Goal: Find specific page/section: Find specific page/section

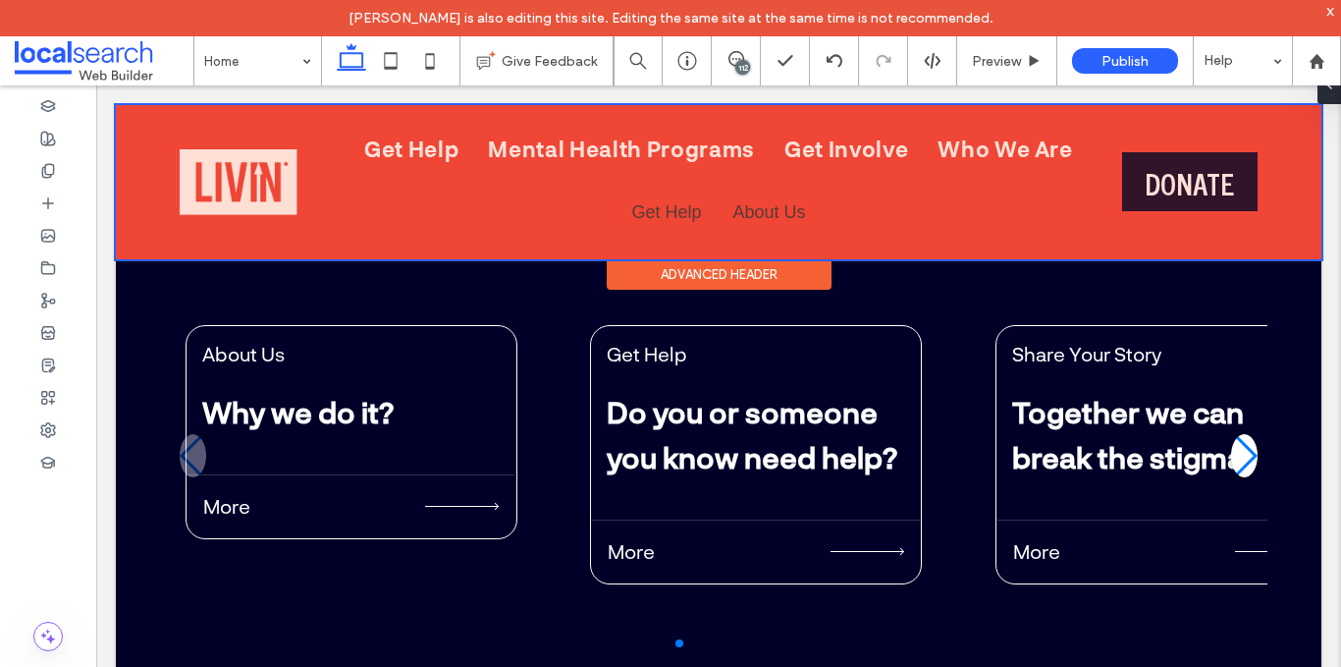
scroll to position [7332, 0]
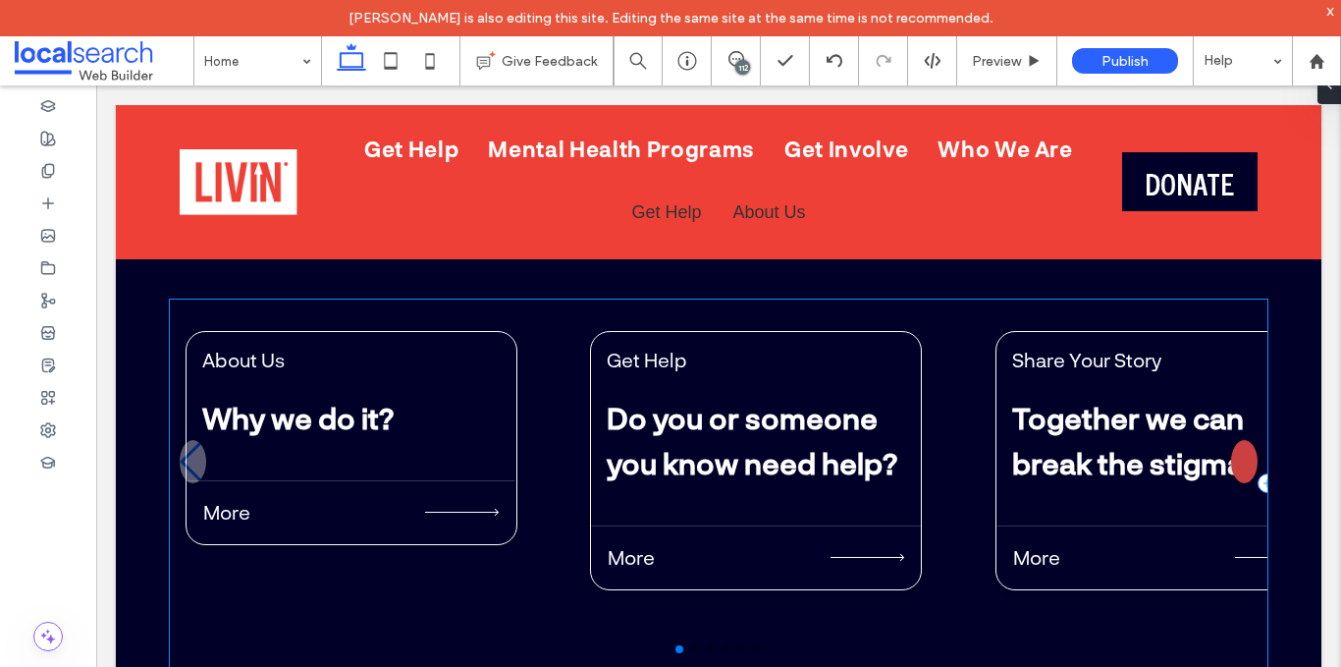
click at [1237, 453] on div "Next slide" at bounding box center [1244, 461] width 27 height 43
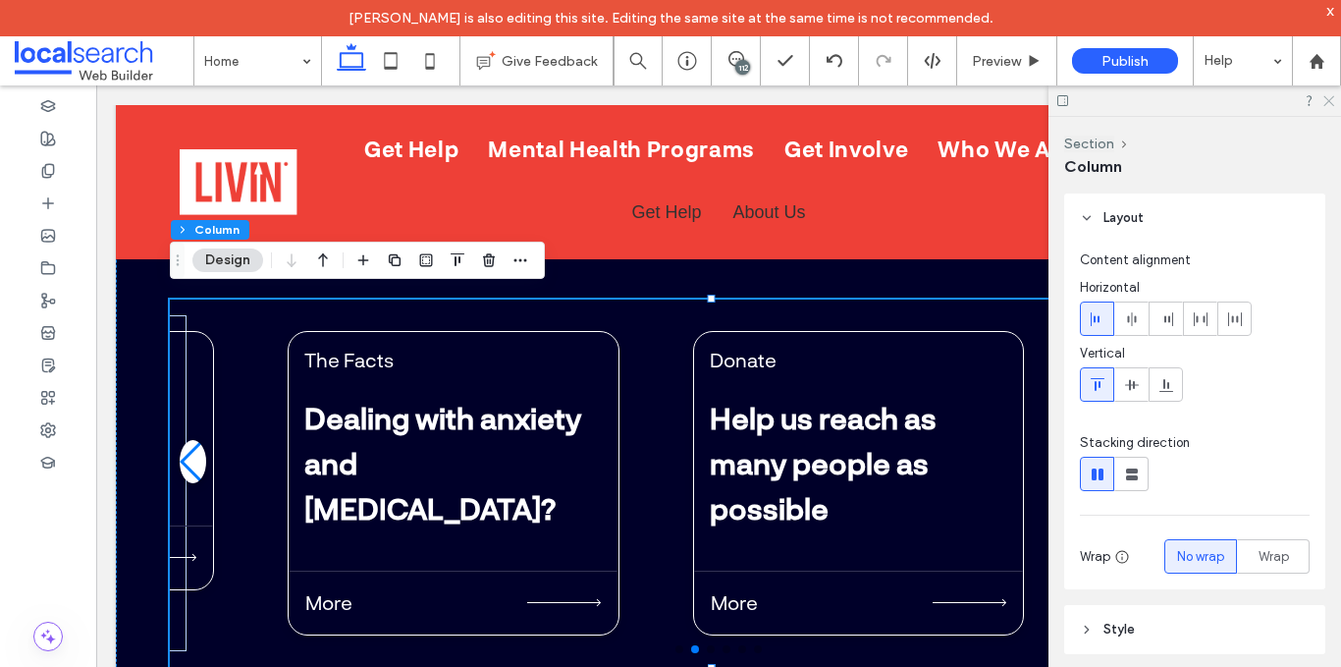
click at [1331, 97] on icon at bounding box center [1327, 99] width 13 height 13
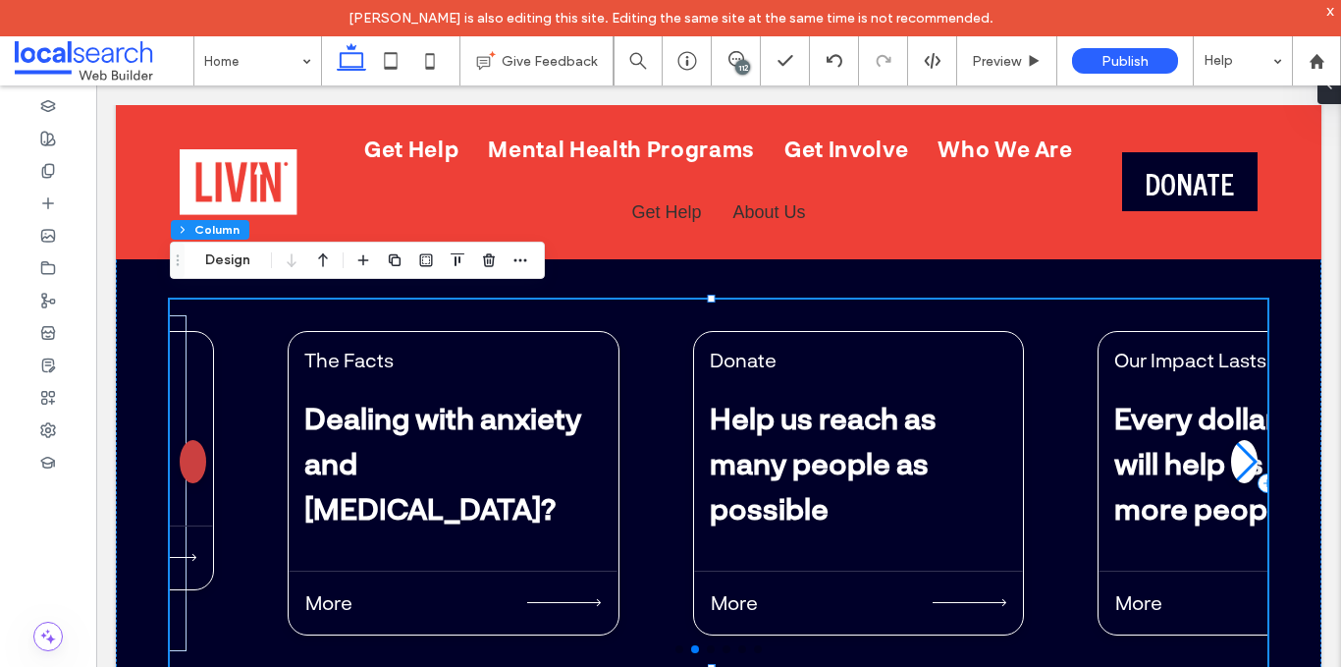
click at [196, 458] on div "Previous slide" at bounding box center [193, 461] width 27 height 43
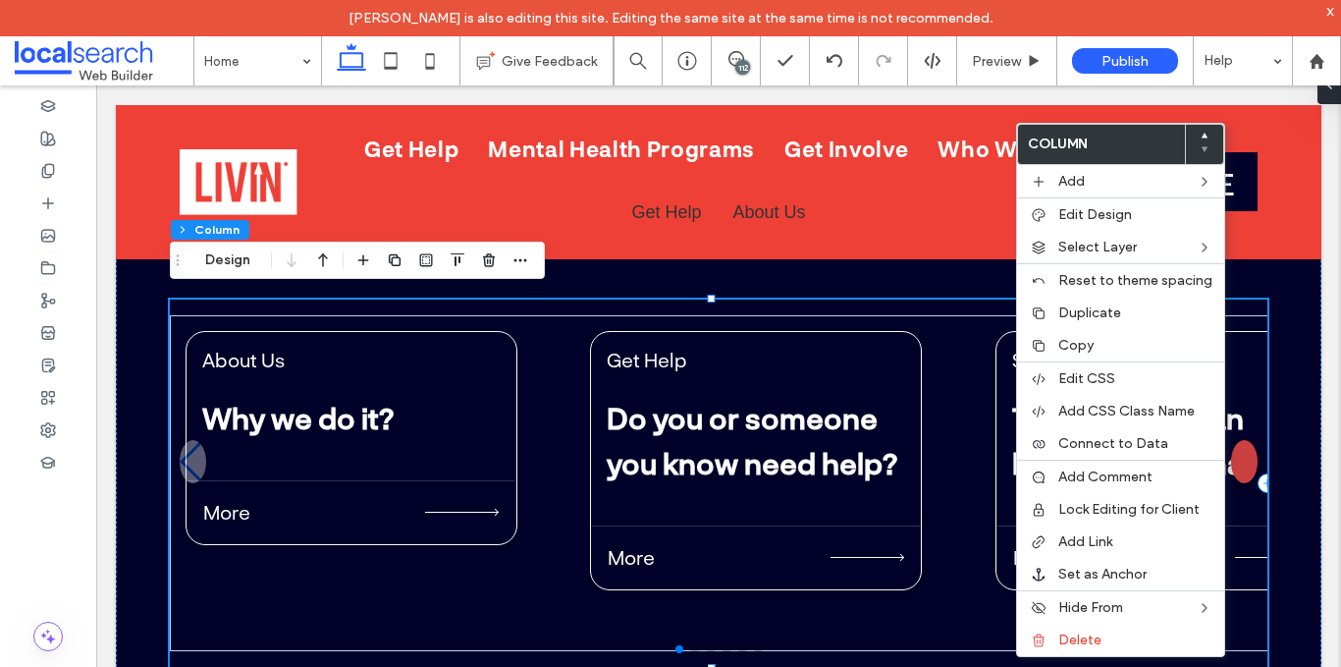
click at [1236, 444] on div "Next slide" at bounding box center [1244, 461] width 27 height 43
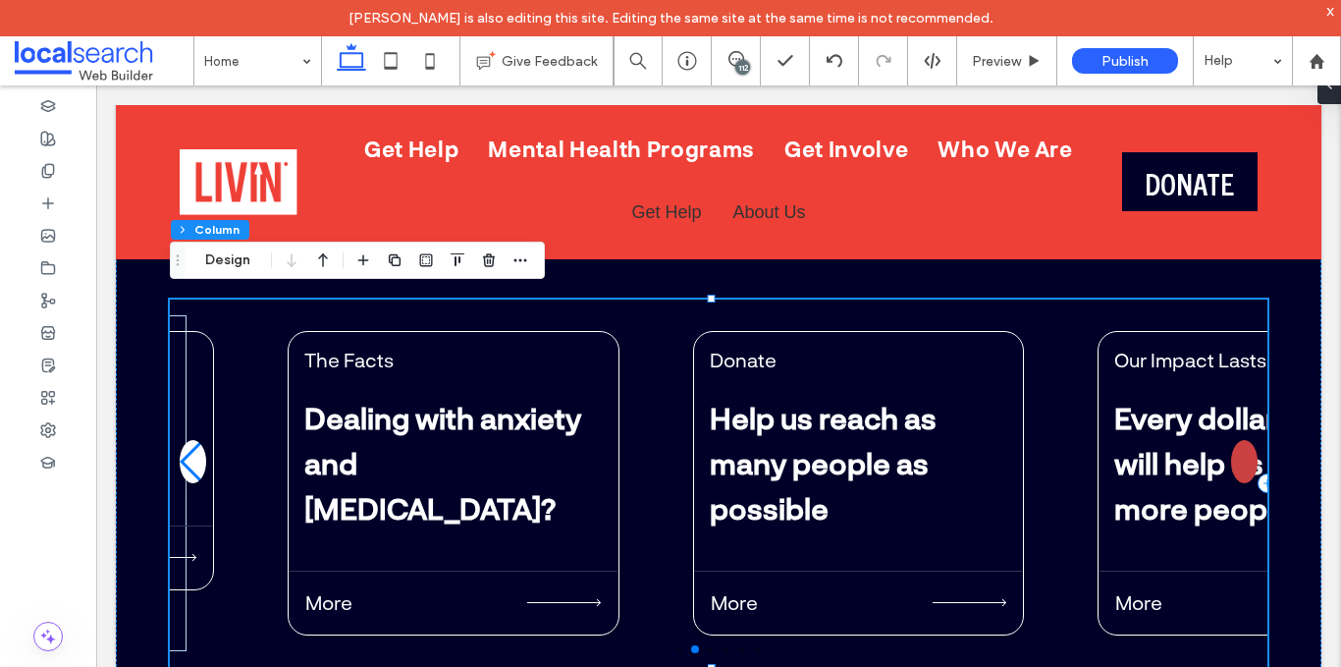
click at [1236, 444] on div "Next slide" at bounding box center [1244, 461] width 27 height 43
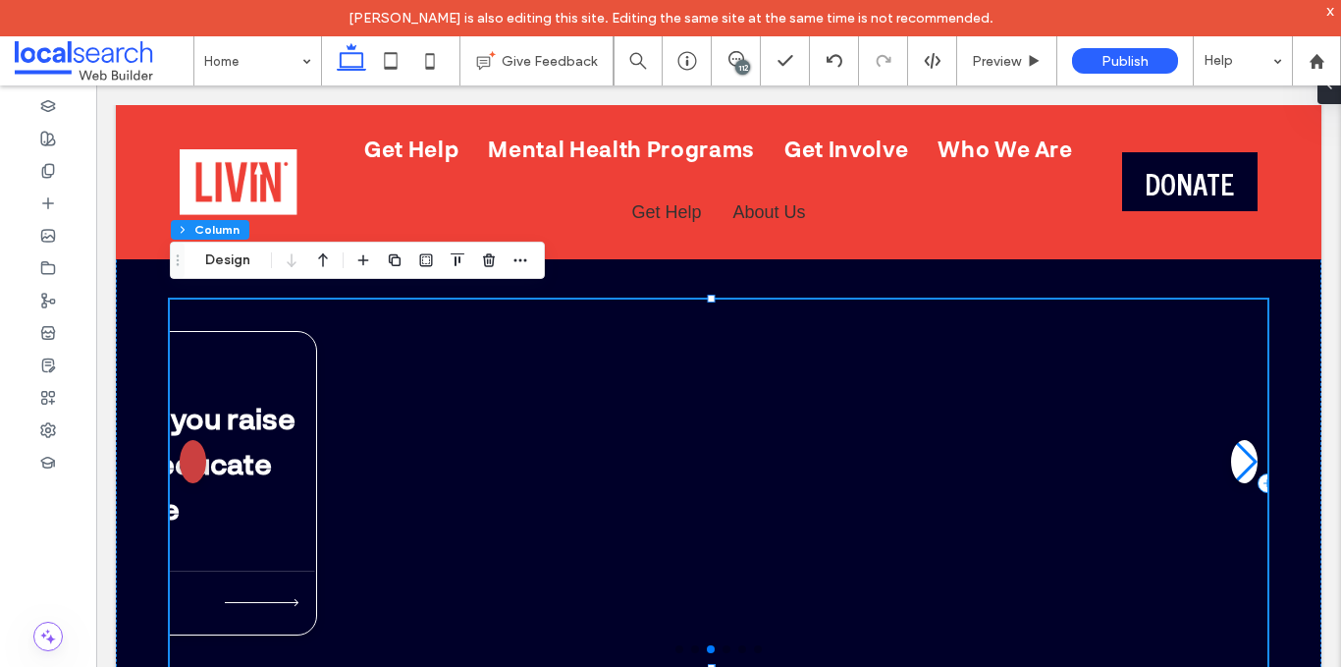
click at [204, 447] on div "Previous slide" at bounding box center [193, 461] width 27 height 43
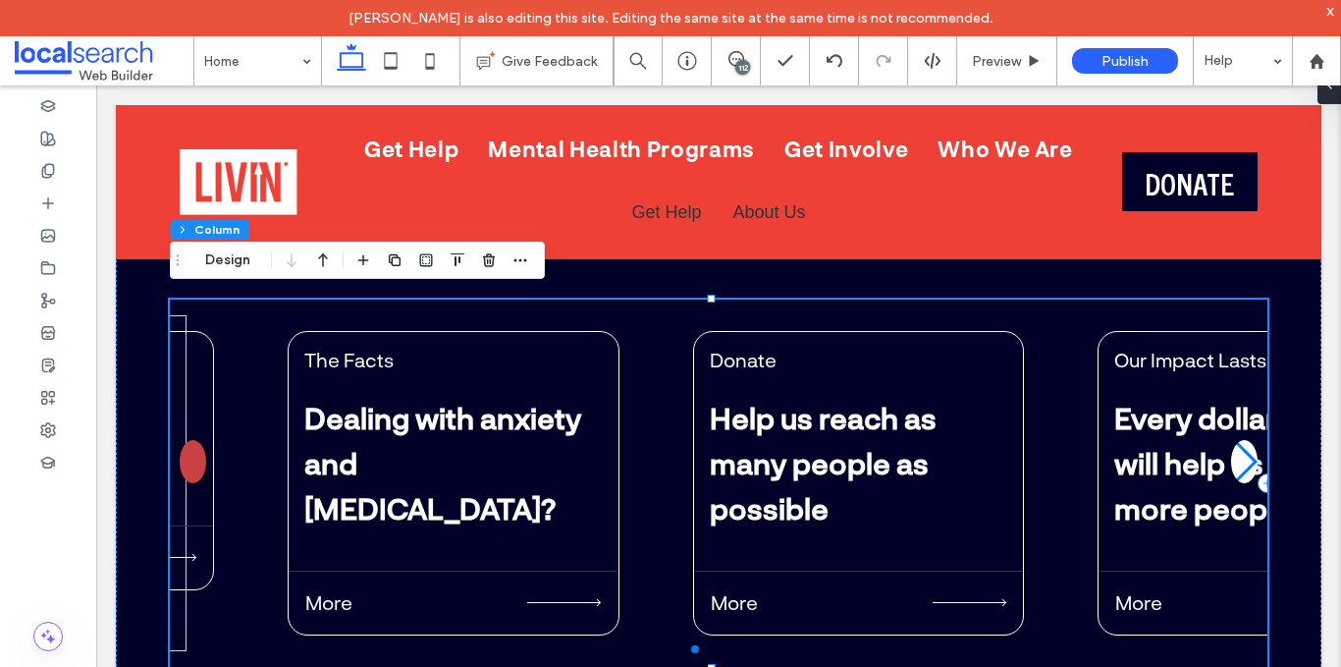
click at [204, 447] on div "Previous slide" at bounding box center [193, 461] width 27 height 43
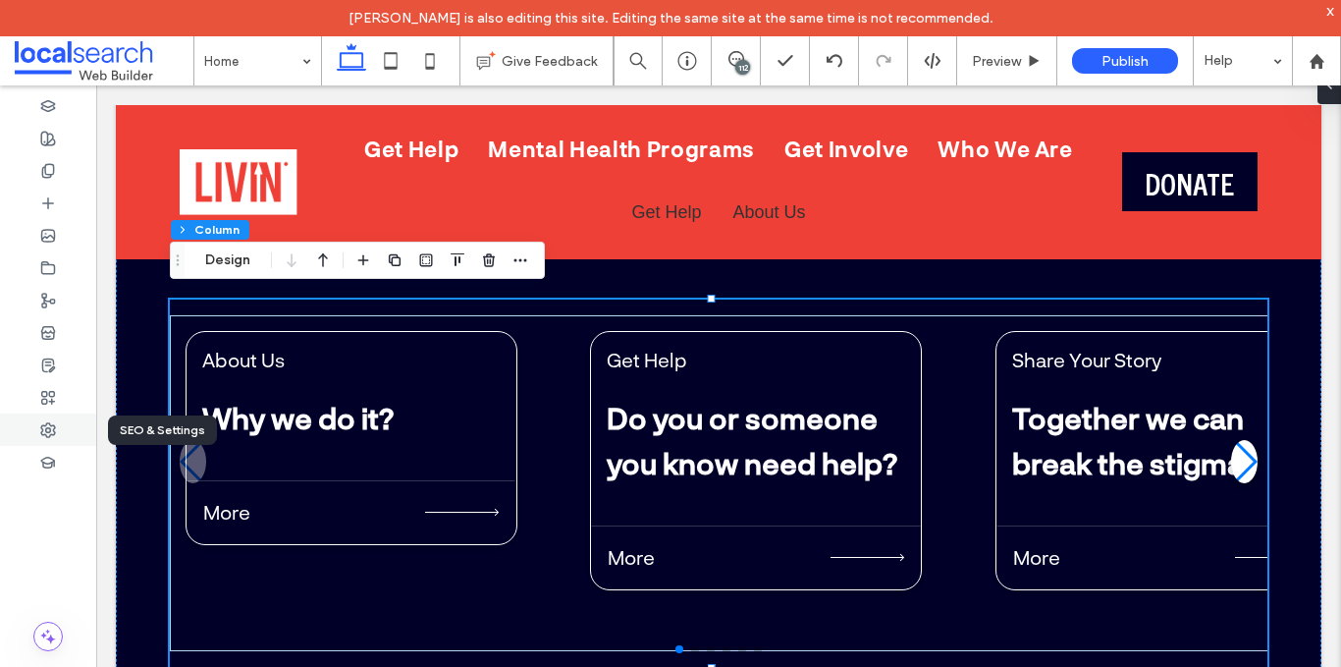
click at [60, 416] on div at bounding box center [48, 429] width 96 height 32
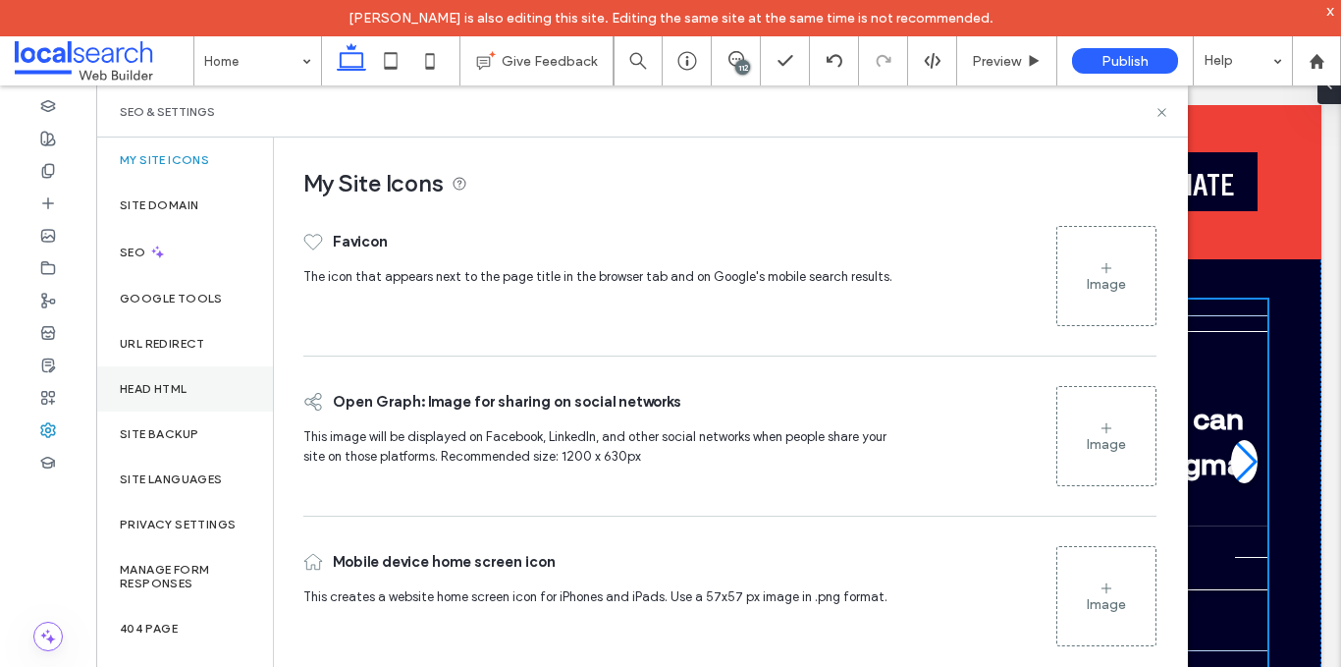
click at [199, 397] on div "Head HTML" at bounding box center [184, 388] width 177 height 45
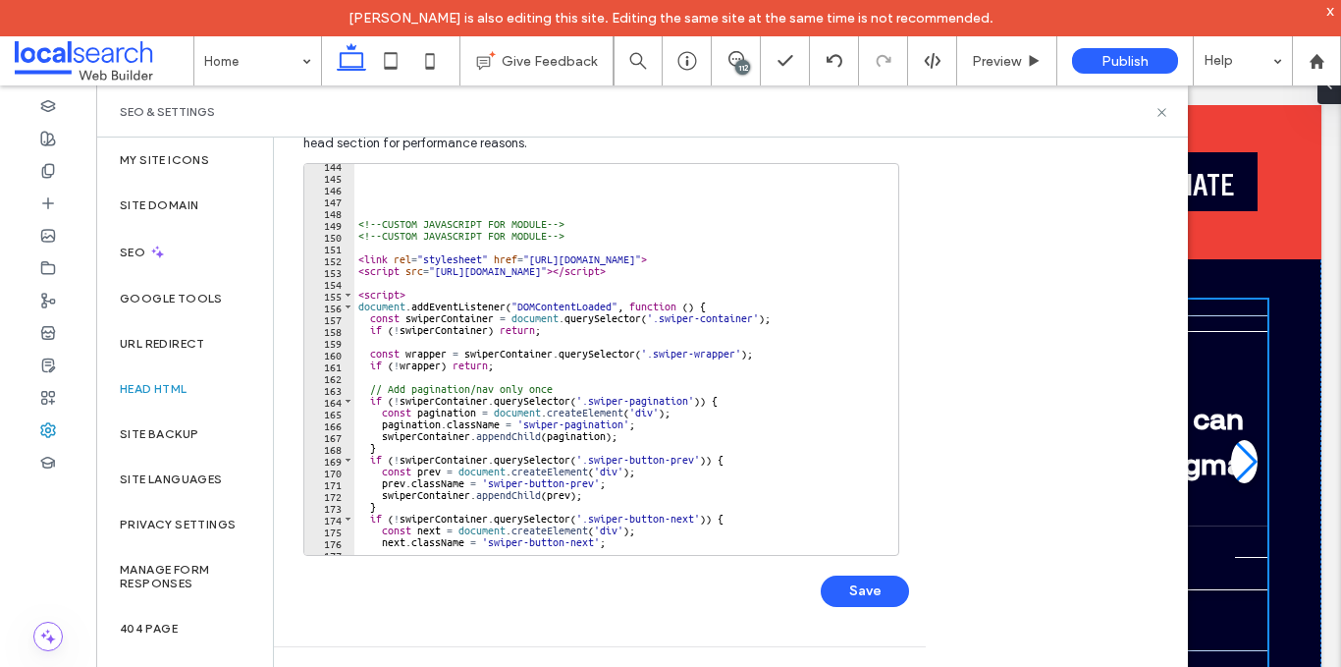
scroll to position [1689, 0]
